Goal: Navigation & Orientation: Find specific page/section

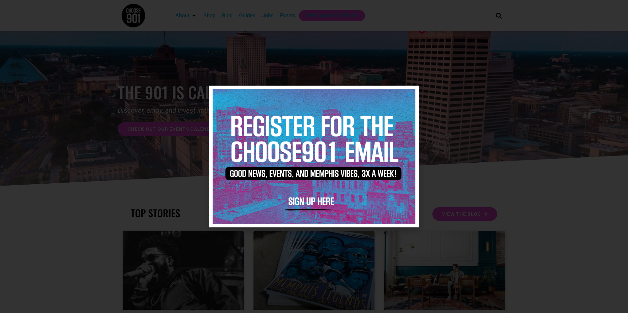
click at [411, 94] on icon "Close" at bounding box center [409, 94] width 5 height 5
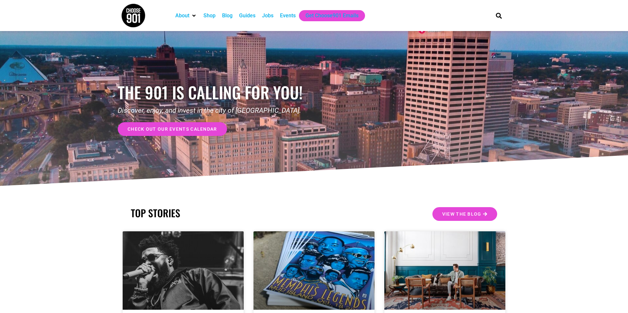
scroll to position [1, 0]
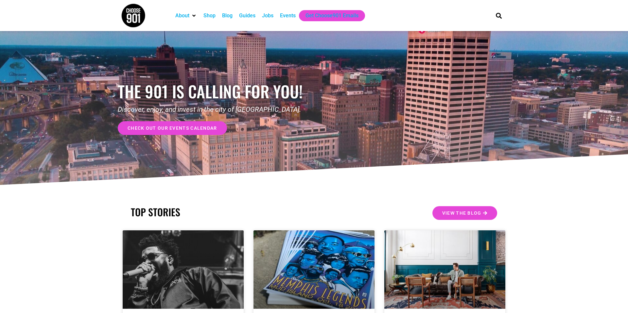
click at [273, 17] on div "Jobs" at bounding box center [267, 16] width 11 height 8
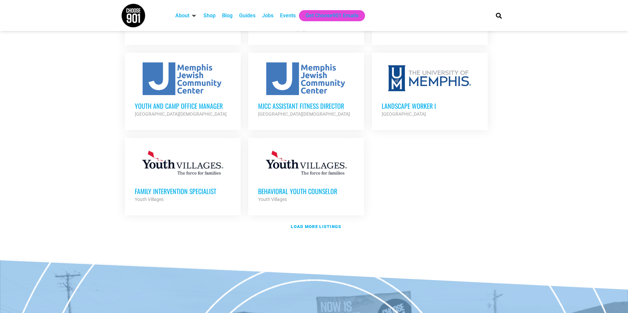
scroll to position [733, 0]
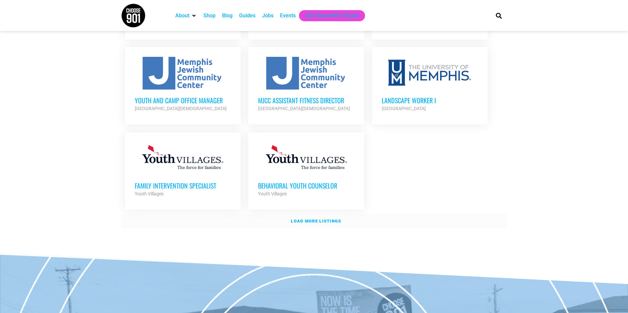
click at [336, 215] on link "Load more listings" at bounding box center [314, 221] width 386 height 15
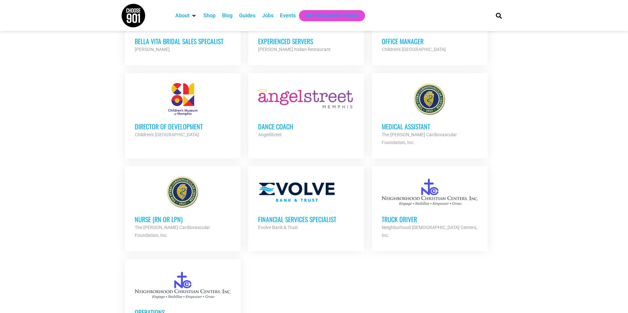
scroll to position [1351, 0]
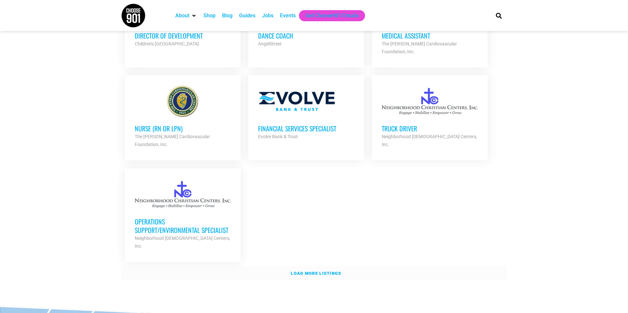
click at [329, 266] on link "Load more listings" at bounding box center [314, 273] width 386 height 15
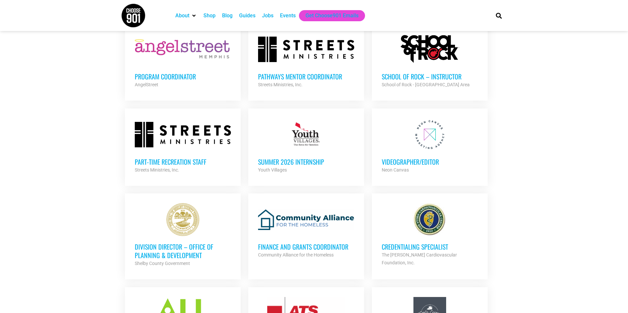
scroll to position [1684, 0]
click at [179, 242] on h3 "Division Director – Office of Planning & Development" at bounding box center [183, 250] width 96 height 17
